Goal: Find specific page/section: Find specific page/section

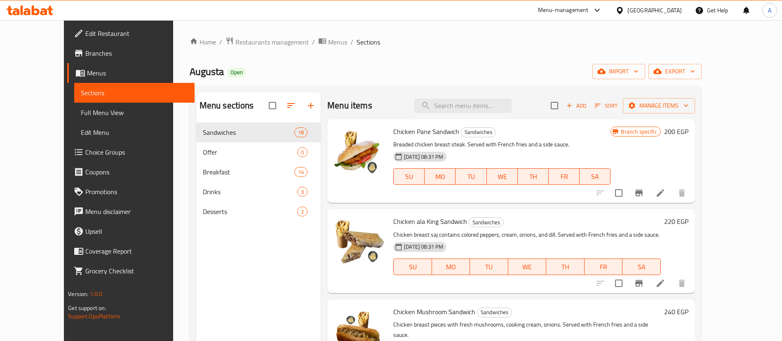
click at [589, 7] on div "Menu-management" at bounding box center [563, 10] width 51 height 10
click at [85, 56] on span "Branches" at bounding box center [136, 53] width 103 height 10
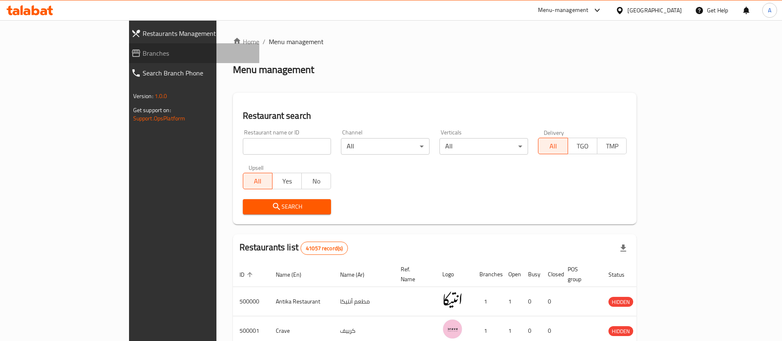
click at [143, 54] on span "Branches" at bounding box center [198, 53] width 111 height 10
click at [143, 56] on span "Branches" at bounding box center [198, 53] width 111 height 10
